Goal: Task Accomplishment & Management: Manage account settings

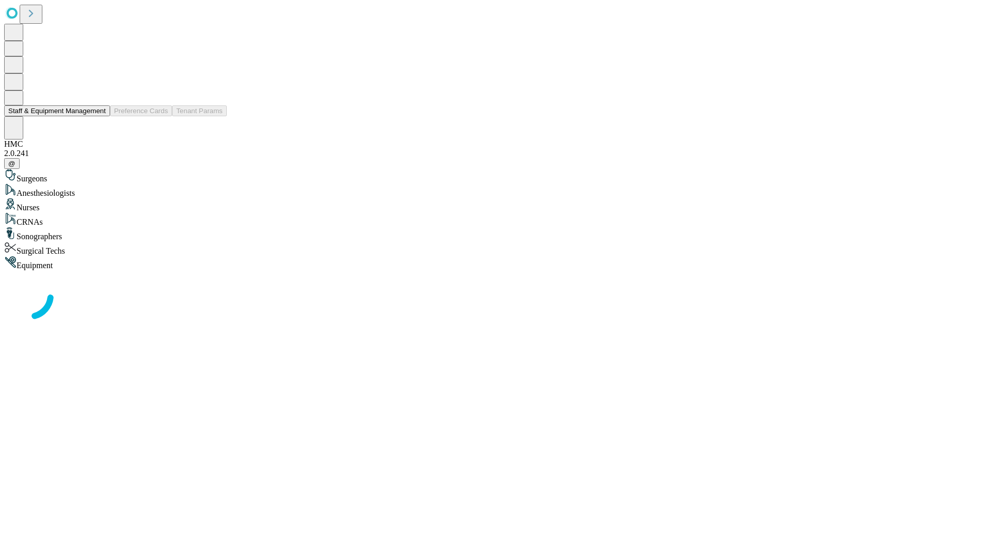
click at [99, 116] on button "Staff & Equipment Management" at bounding box center [57, 110] width 106 height 11
